Goal: Find specific page/section: Find specific page/section

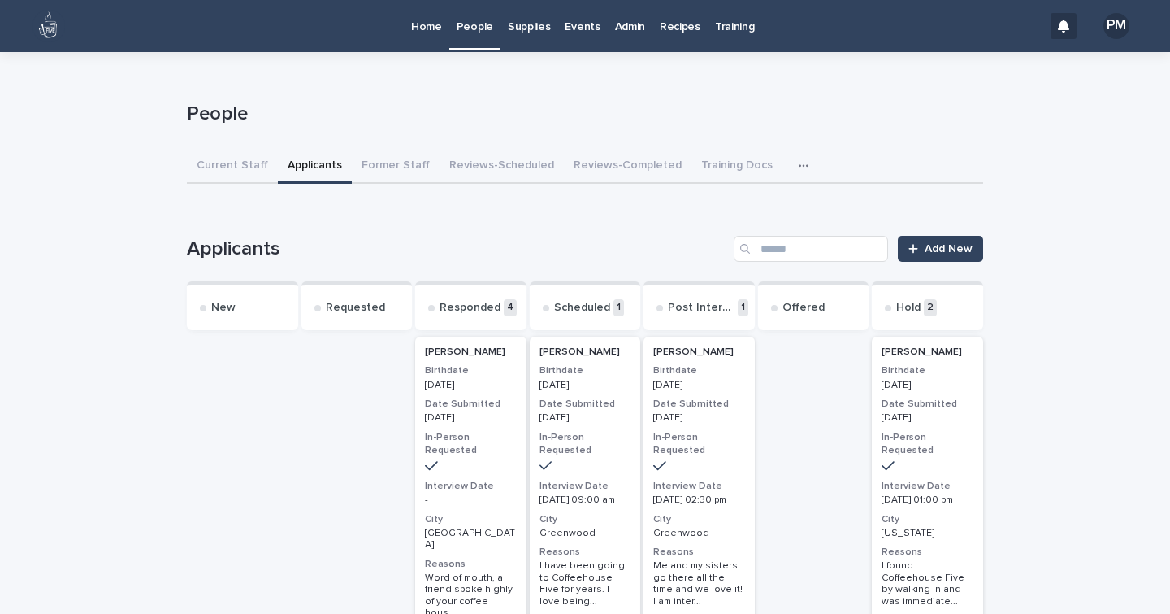
click at [571, 23] on p "Events" at bounding box center [582, 17] width 35 height 34
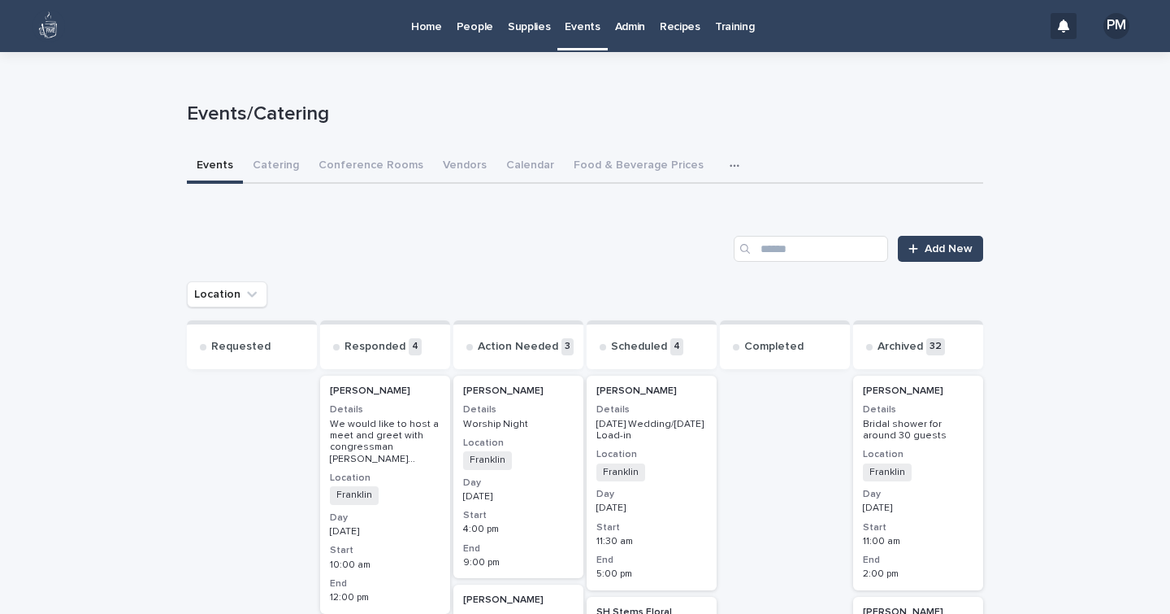
click at [671, 501] on h3 "Day" at bounding box center [652, 494] width 111 height 13
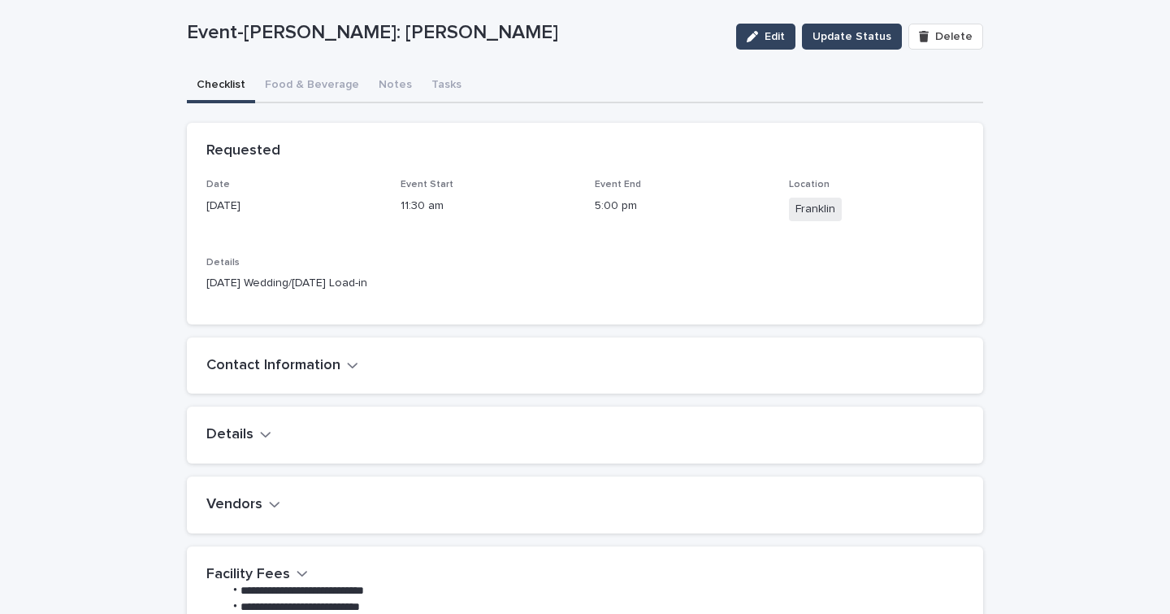
scroll to position [83, 0]
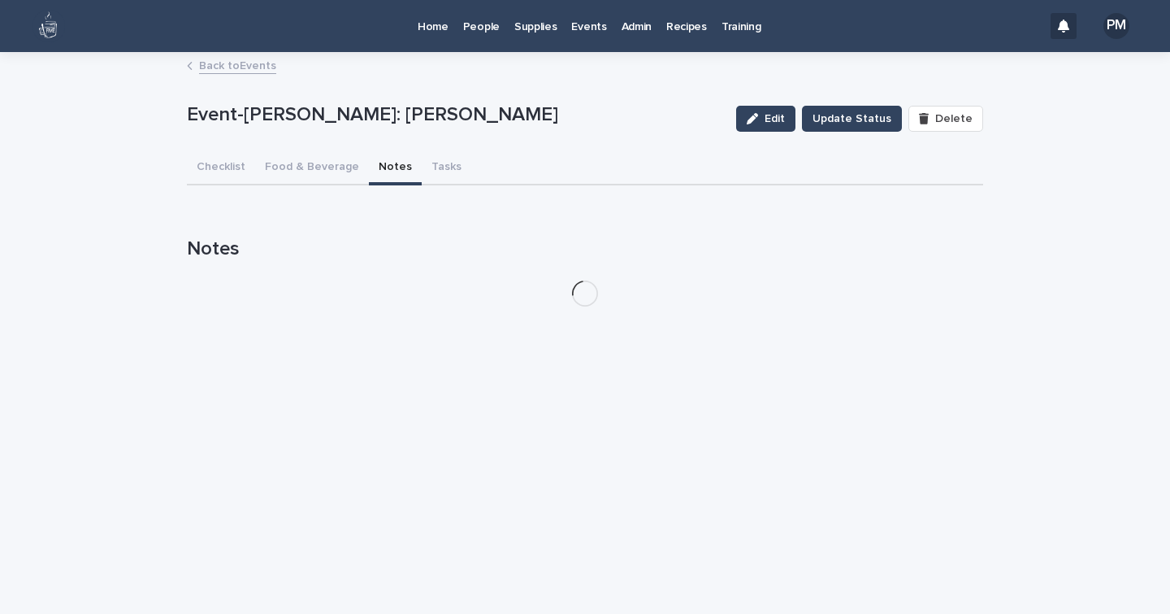
click at [380, 87] on div "Event-Franklin: Meghan Burkett Edit Update Status Delete Event-Franklin: Meghan…" at bounding box center [585, 187] width 796 height 266
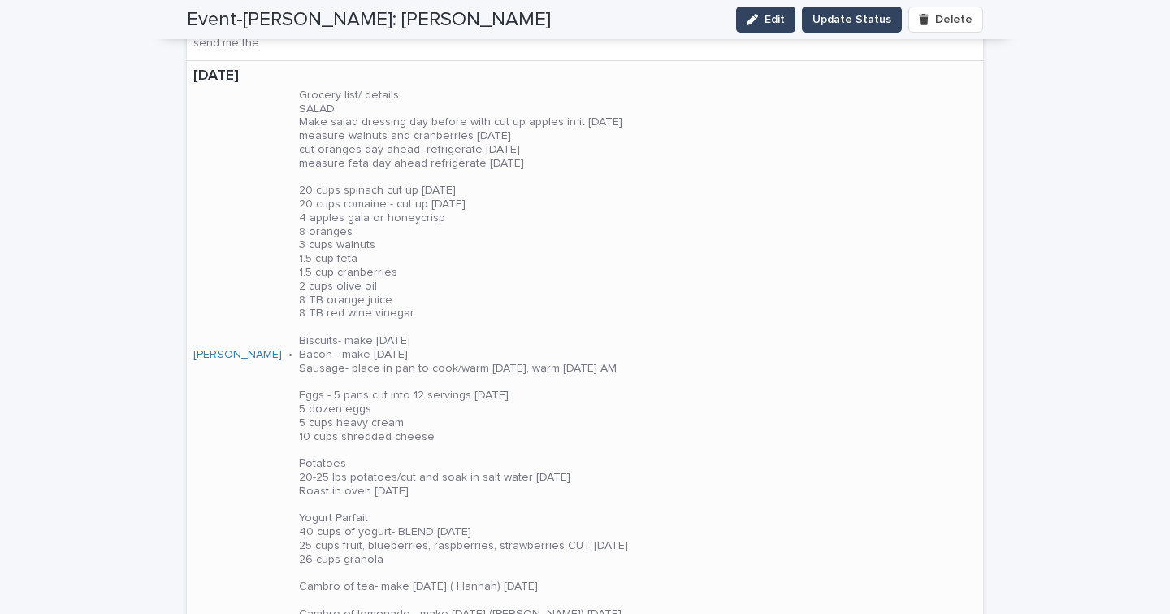
scroll to position [562, 0]
